Goal: Use online tool/utility: Utilize a website feature to perform a specific function

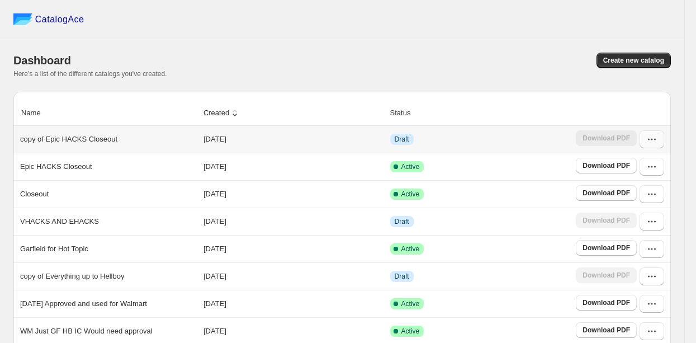
click at [654, 145] on icon "button" at bounding box center [651, 139] width 11 height 11
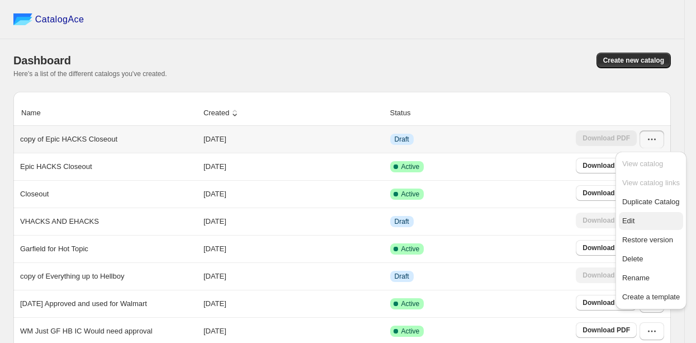
click at [634, 213] on button "Edit" at bounding box center [651, 221] width 64 height 18
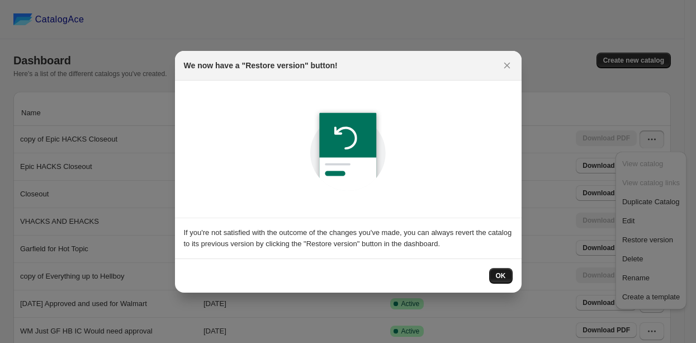
click at [501, 271] on span "OK" at bounding box center [501, 275] width 10 height 9
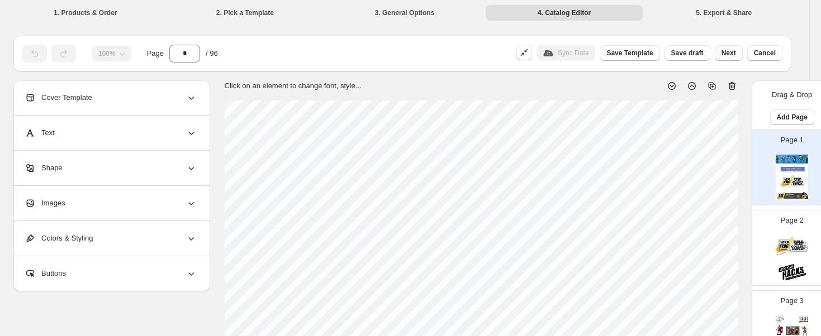
click at [695, 53] on button "Next" at bounding box center [729, 53] width 28 height 16
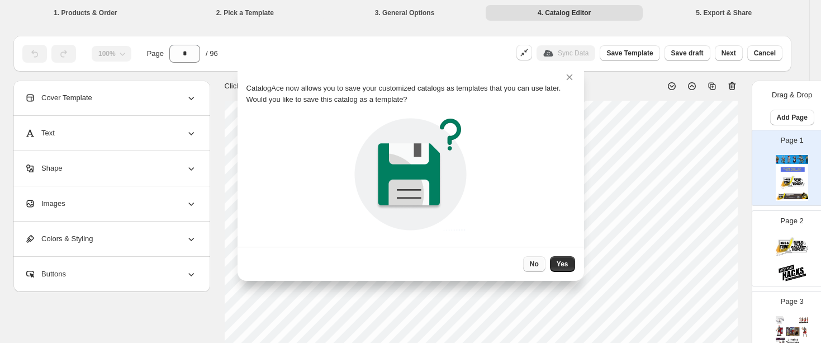
click at [535, 264] on span "No" at bounding box center [534, 263] width 9 height 9
